Goal: Transaction & Acquisition: Purchase product/service

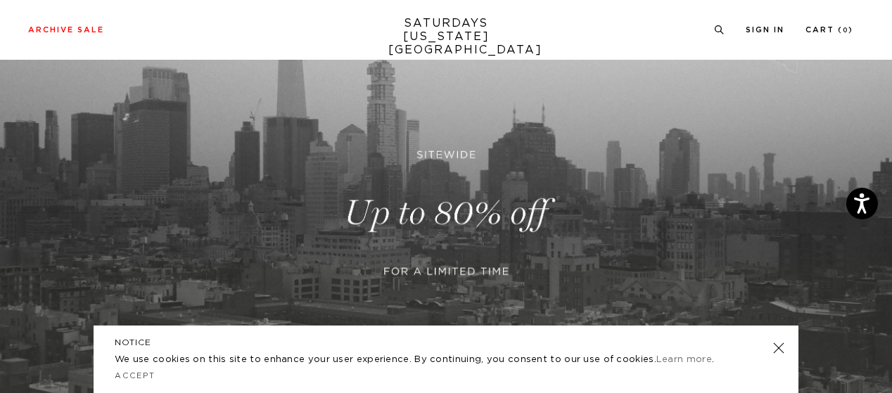
scroll to position [165, 0]
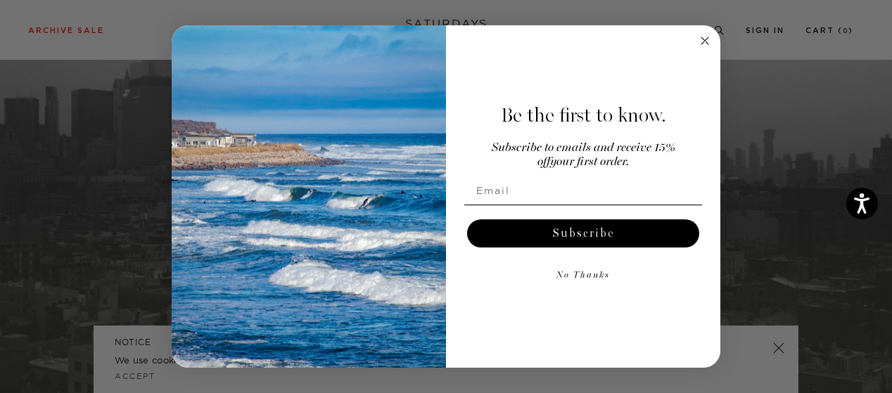
click at [701, 41] on circle "Close dialog" at bounding box center [705, 40] width 16 height 16
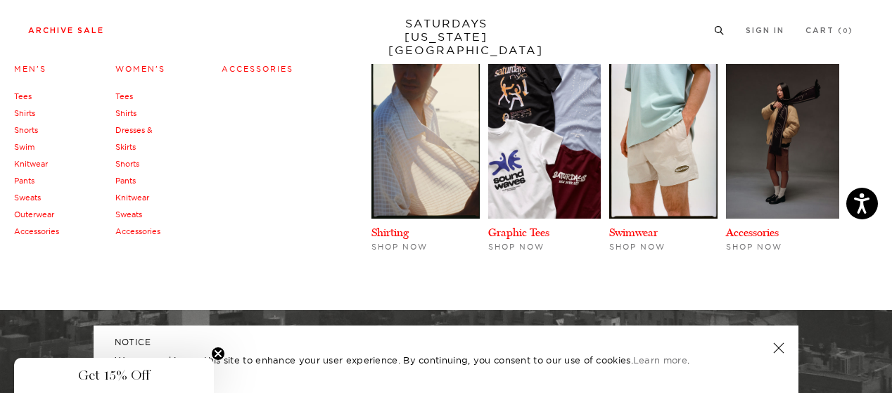
click at [28, 230] on link "Accessories" at bounding box center [36, 231] width 45 height 10
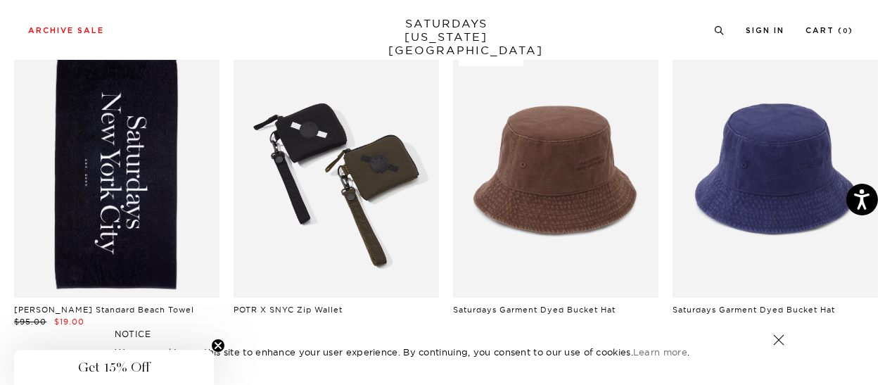
scroll to position [102, 0]
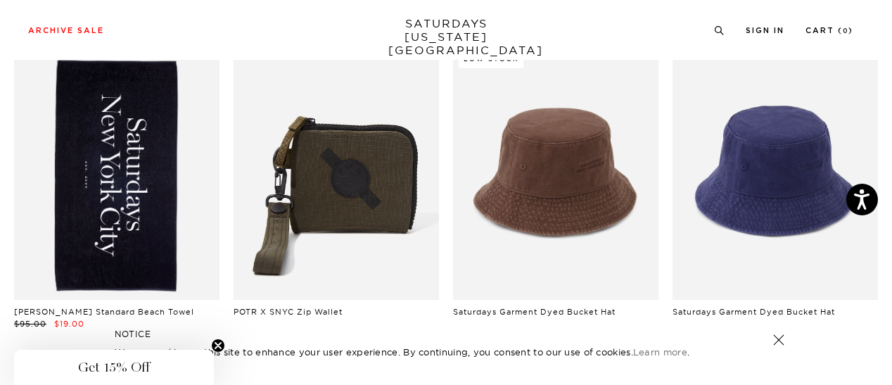
click at [116, 122] on link at bounding box center [116, 171] width 205 height 257
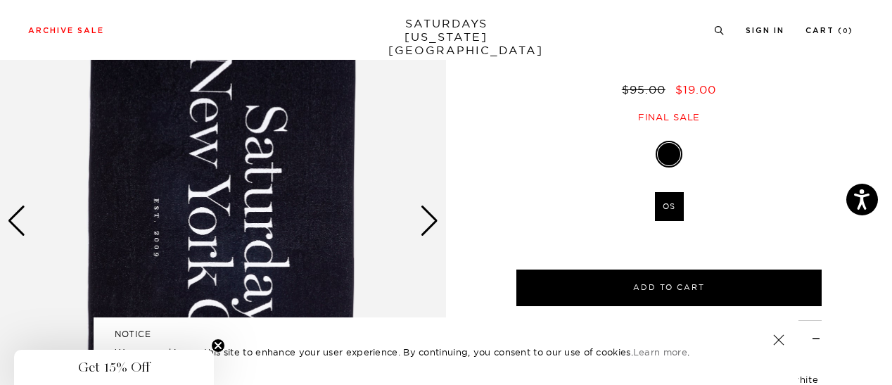
scroll to position [128, 0]
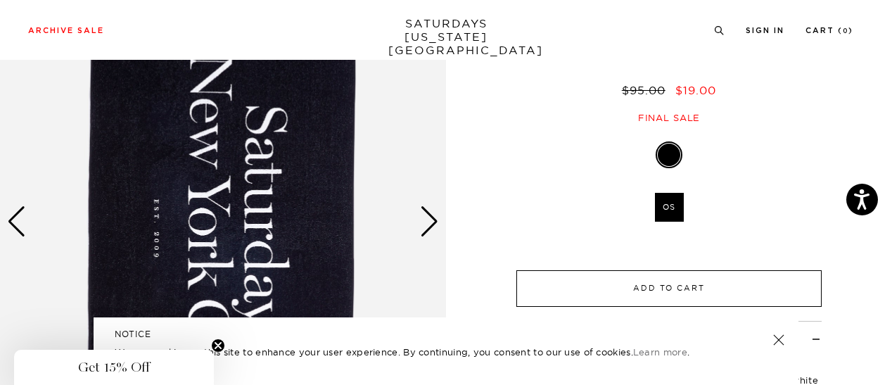
click at [656, 270] on button "Add to Cart" at bounding box center [668, 288] width 305 height 37
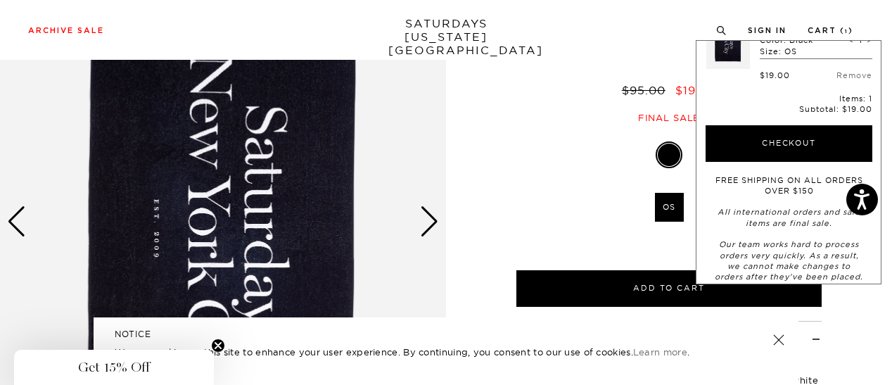
scroll to position [72, 0]
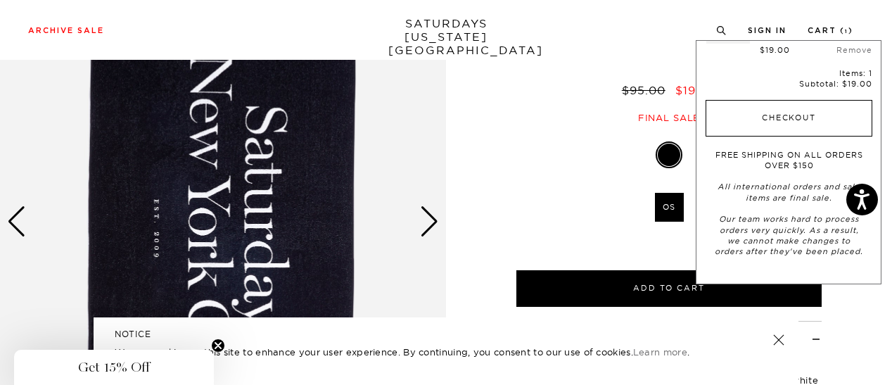
click at [794, 120] on button "Checkout" at bounding box center [788, 118] width 167 height 37
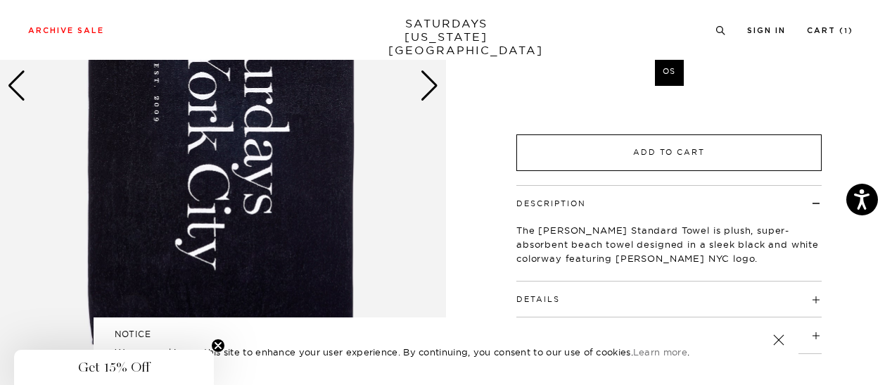
scroll to position [264, 0]
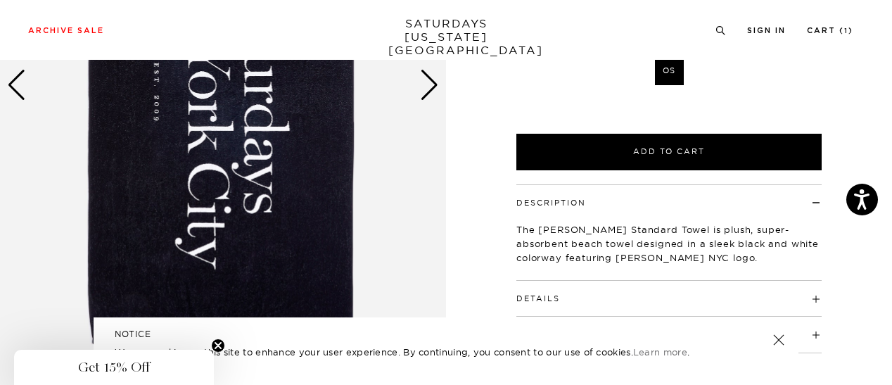
click at [774, 340] on link at bounding box center [779, 340] width 20 height 20
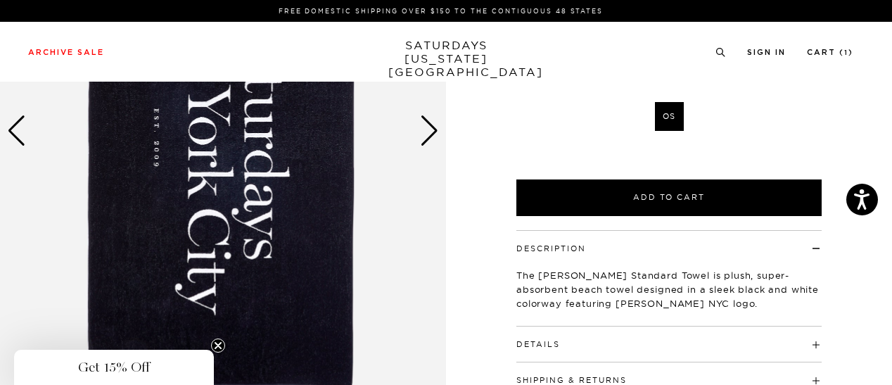
scroll to position [0, 0]
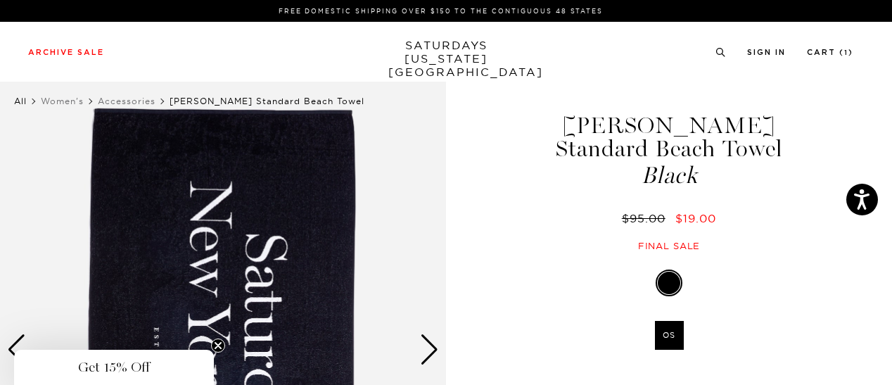
click at [23, 101] on link "All" at bounding box center [20, 101] width 13 height 11
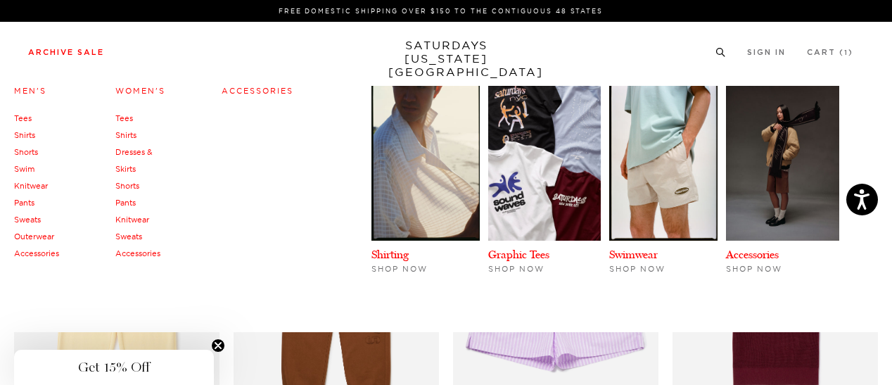
click at [266, 95] on link "Accessories" at bounding box center [258, 91] width 72 height 10
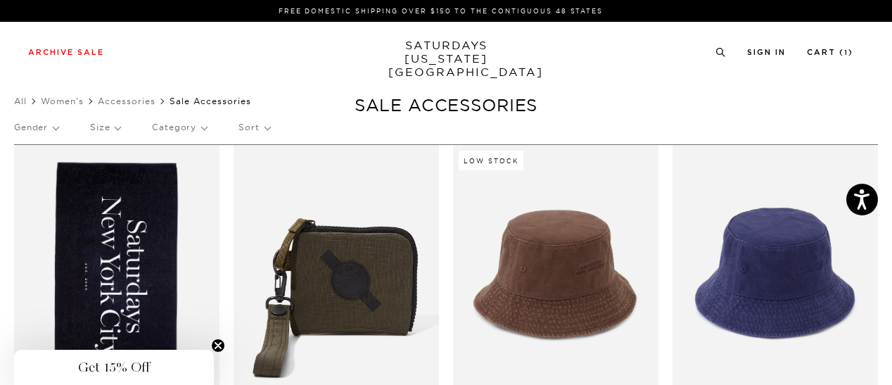
click at [436, 53] on link "SATURDAYS [US_STATE][GEOGRAPHIC_DATA]" at bounding box center [446, 59] width 116 height 40
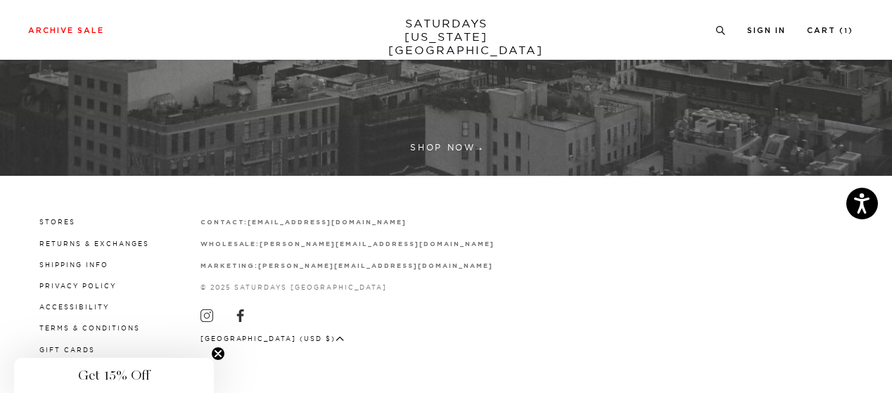
scroll to position [454, 0]
click at [66, 218] on link "Stores" at bounding box center [57, 222] width 36 height 8
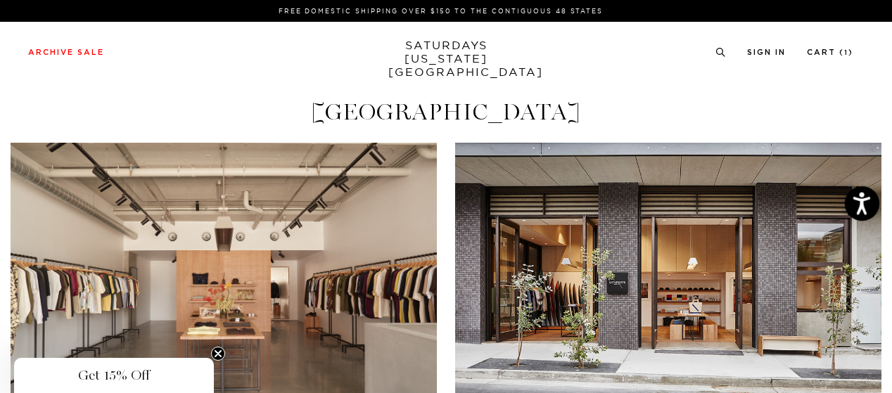
click at [862, 206] on icon "Open accessiBe: accessibility options, statement and help" at bounding box center [861, 206] width 17 height 18
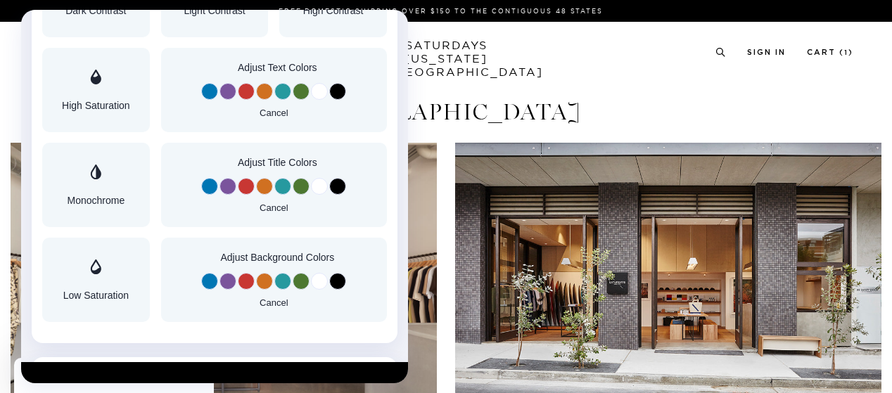
scroll to position [1180, 0]
click at [566, 77] on div at bounding box center [446, 196] width 892 height 393
